Goal: Transaction & Acquisition: Download file/media

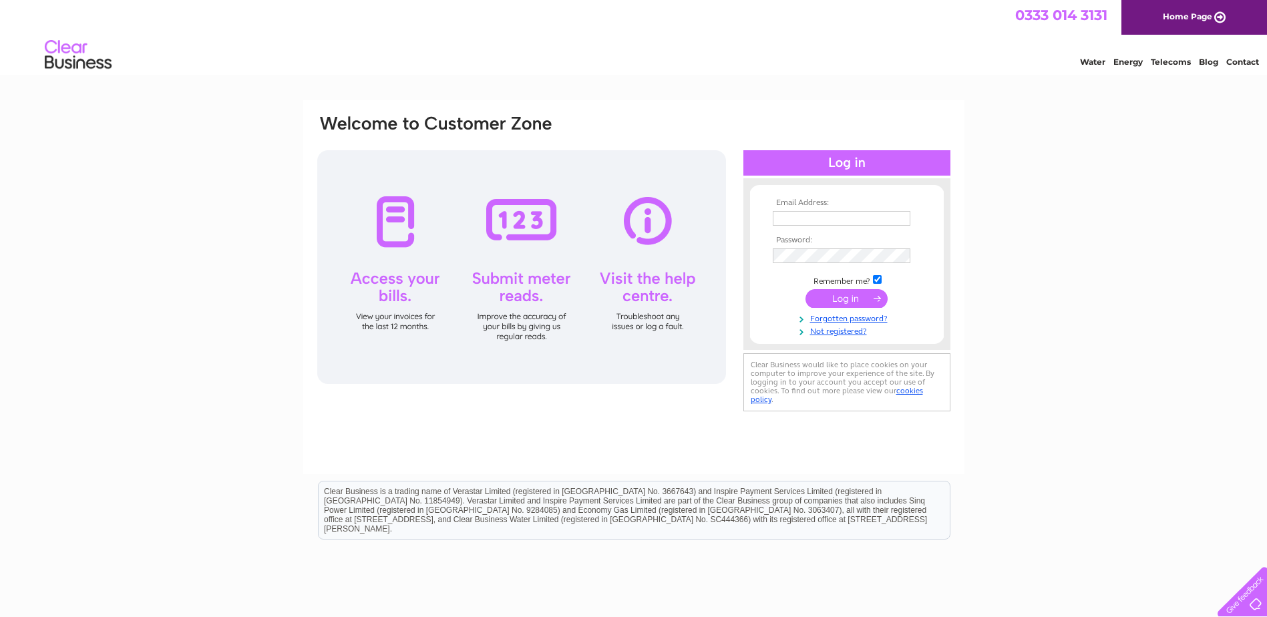
type input "janet.clark@bidwells.co.uk"
click at [867, 300] on input "submit" at bounding box center [846, 298] width 82 height 19
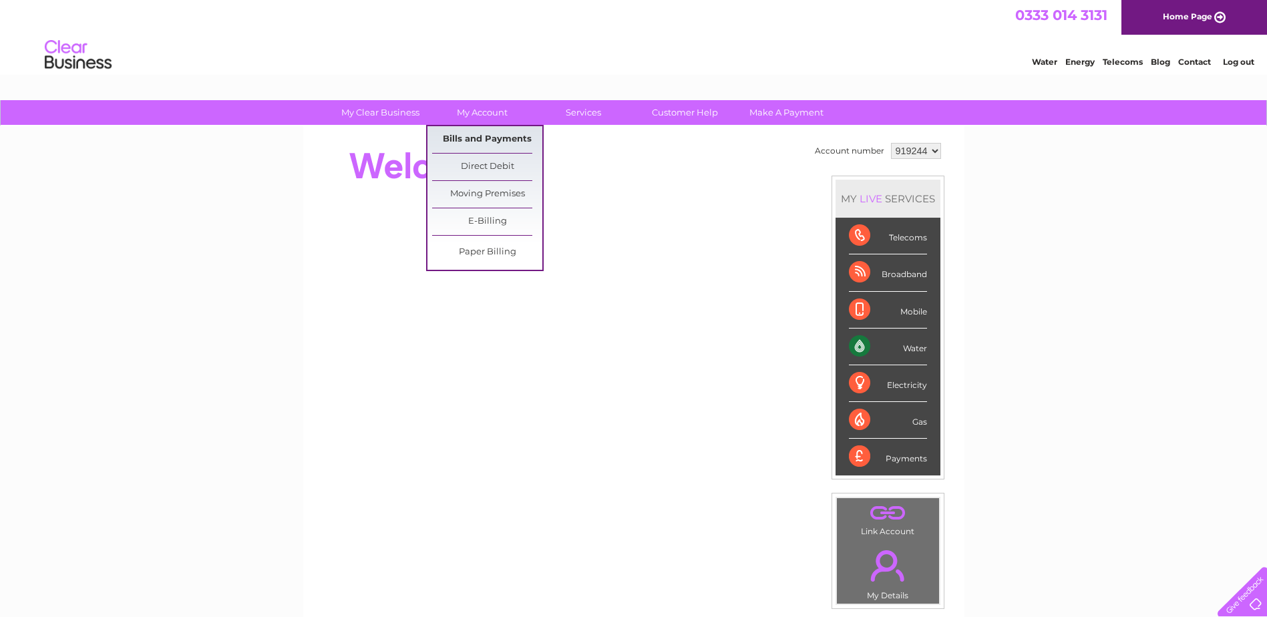
click at [481, 144] on link "Bills and Payments" at bounding box center [487, 139] width 110 height 27
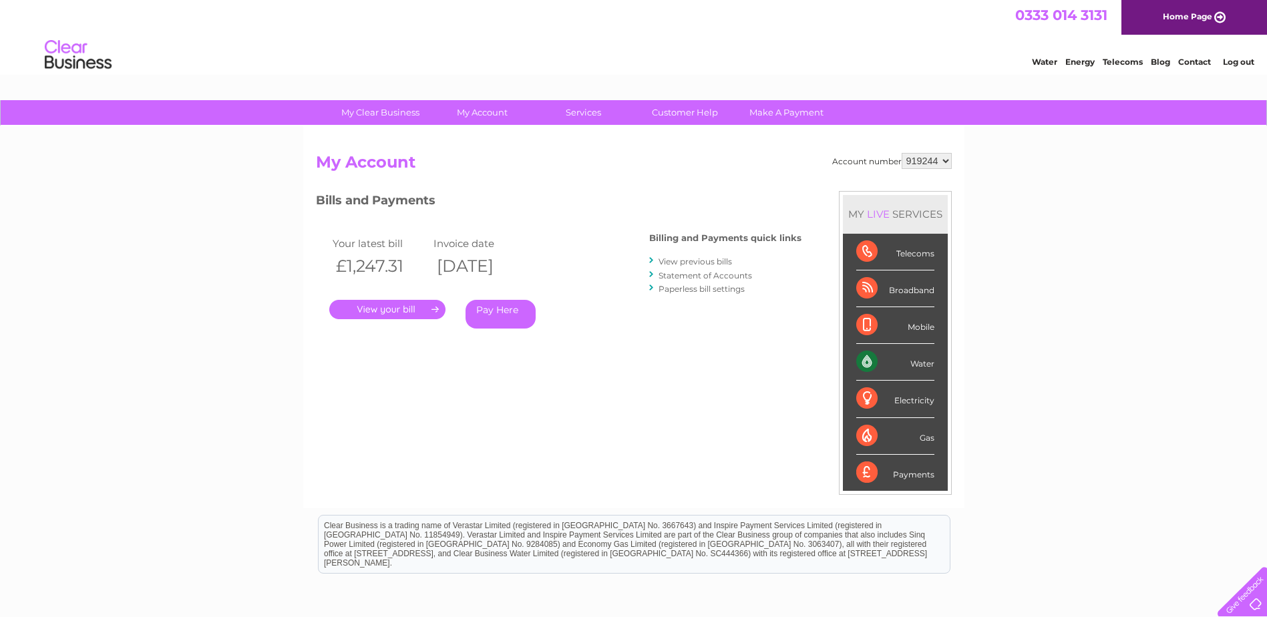
click at [400, 309] on link "." at bounding box center [387, 309] width 116 height 19
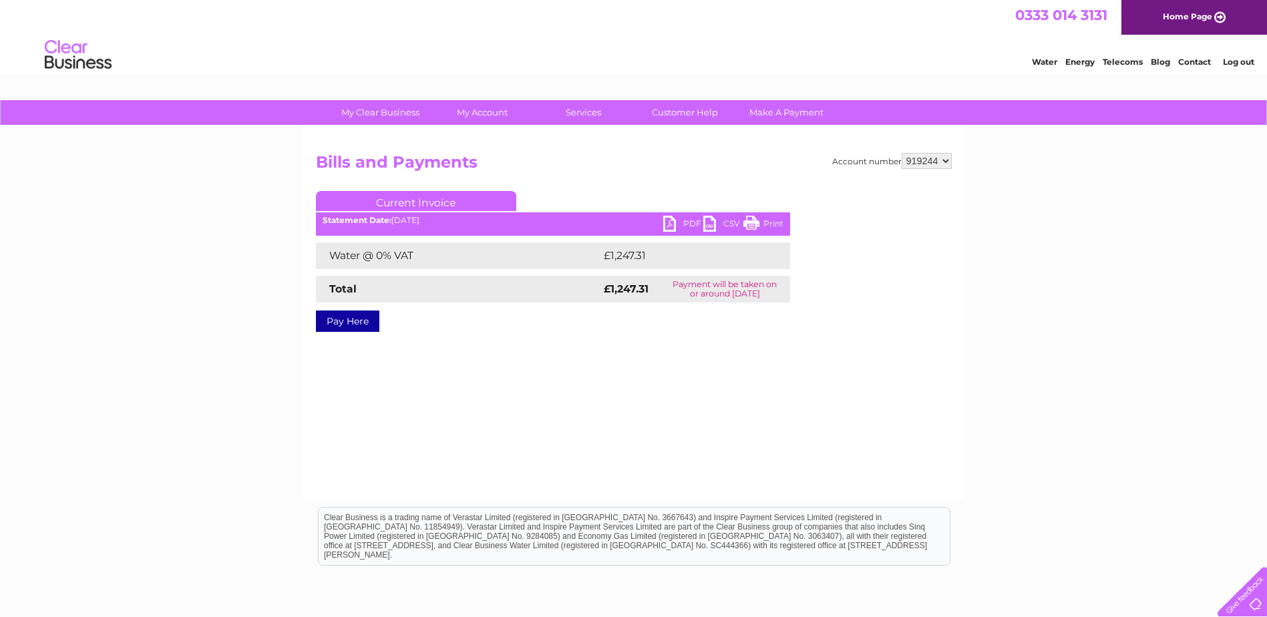
click at [684, 221] on link "PDF" at bounding box center [683, 225] width 40 height 19
click at [671, 222] on link "PDF" at bounding box center [683, 225] width 40 height 19
click at [688, 224] on link "PDF" at bounding box center [683, 225] width 40 height 19
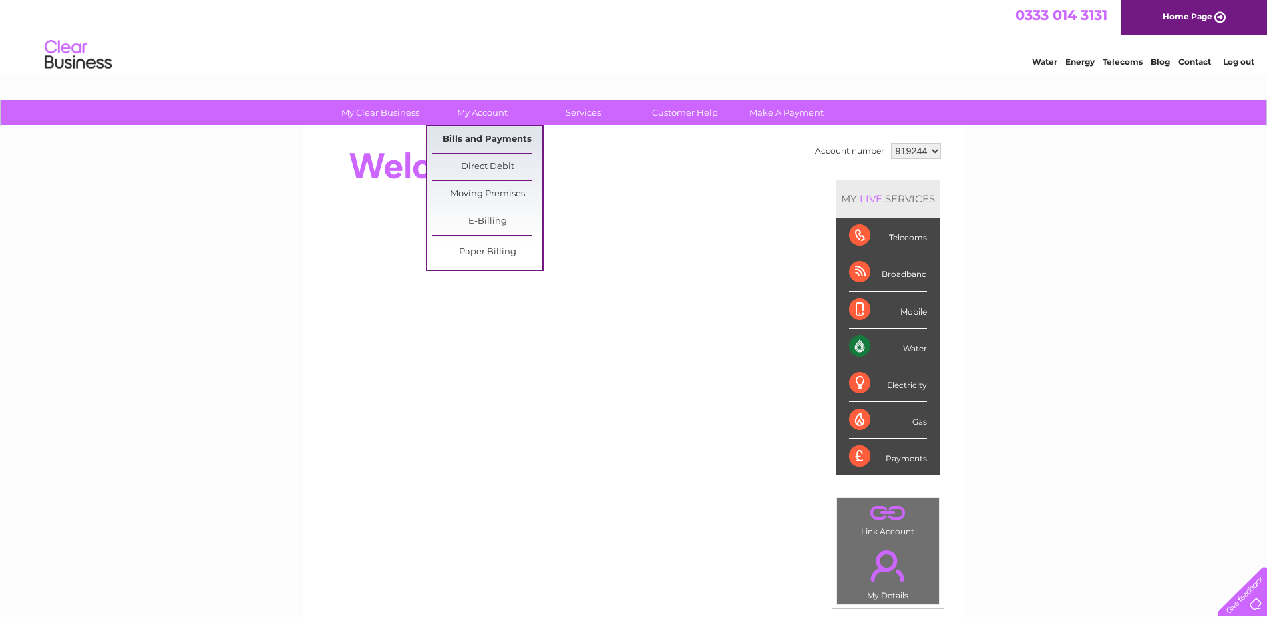
click at [483, 138] on link "Bills and Payments" at bounding box center [487, 139] width 110 height 27
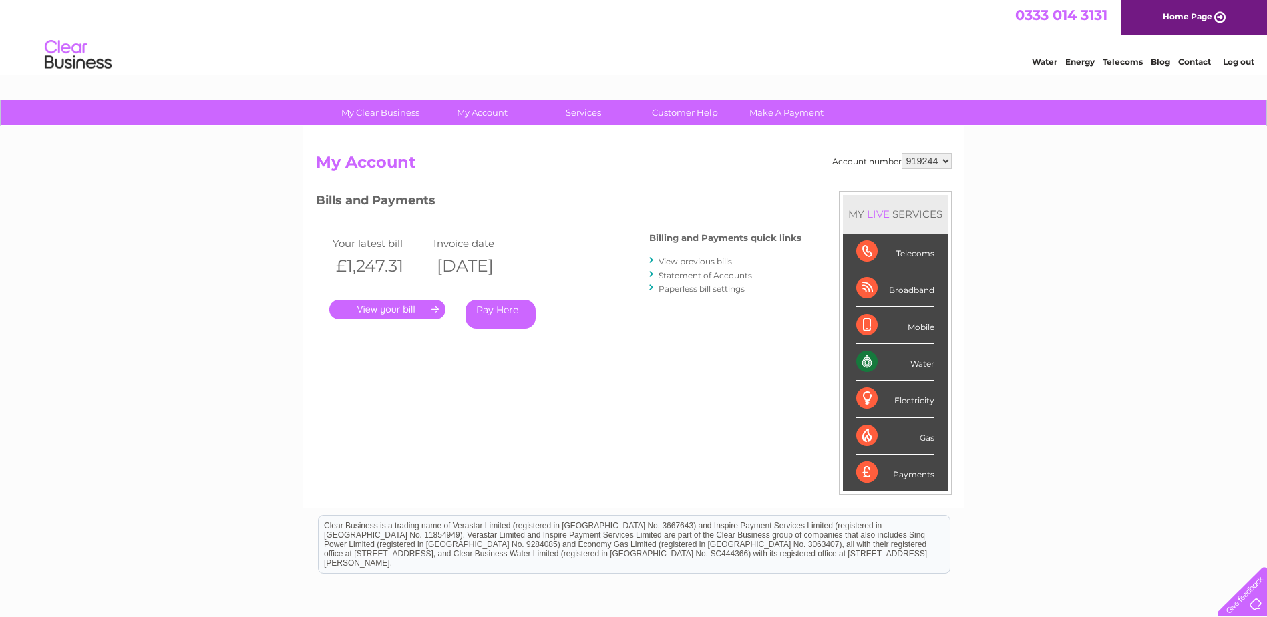
click at [383, 308] on link "." at bounding box center [387, 309] width 116 height 19
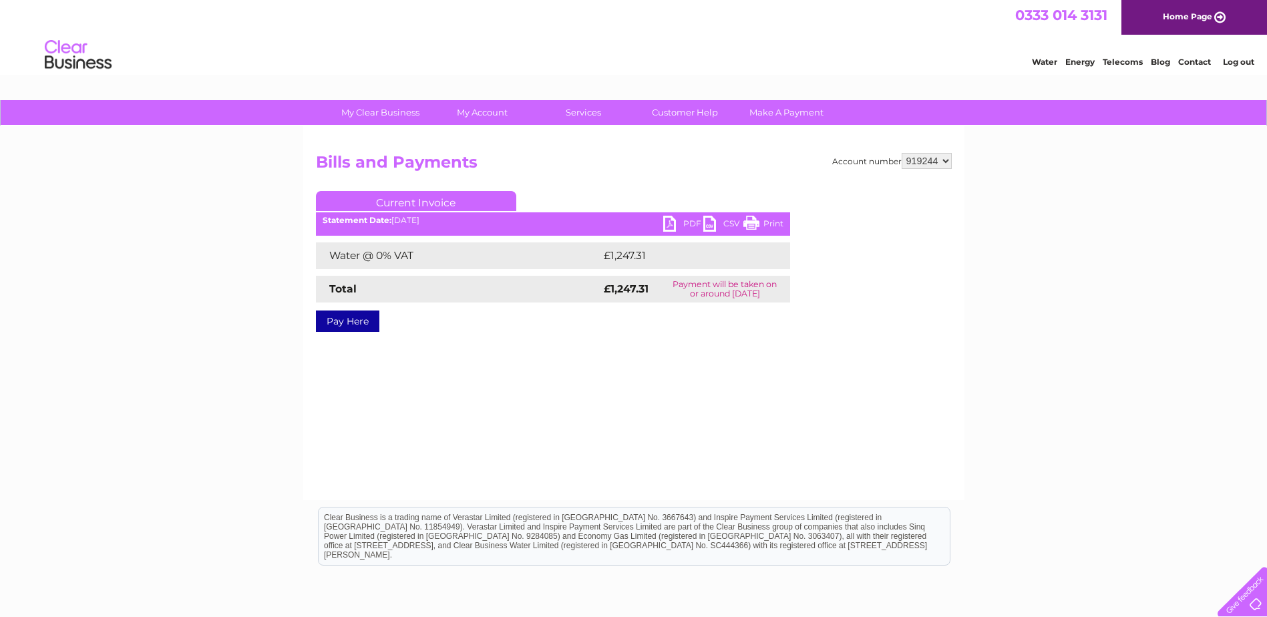
click at [671, 222] on link "PDF" at bounding box center [683, 225] width 40 height 19
